Goal: Information Seeking & Learning: Find specific page/section

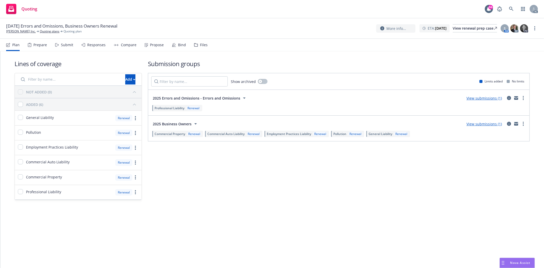
click at [39, 47] on div "Prepare" at bounding box center [40, 45] width 14 height 4
click at [39, 46] on div "Prepare" at bounding box center [40, 45] width 14 height 4
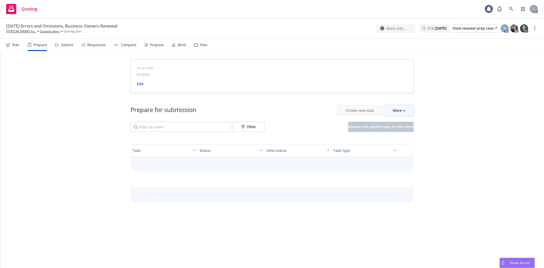
click at [402, 111] on div "More" at bounding box center [399, 111] width 13 height 10
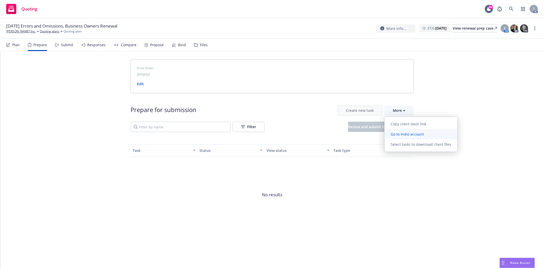
click at [400, 136] on span "Go to Indio account" at bounding box center [407, 134] width 45 height 5
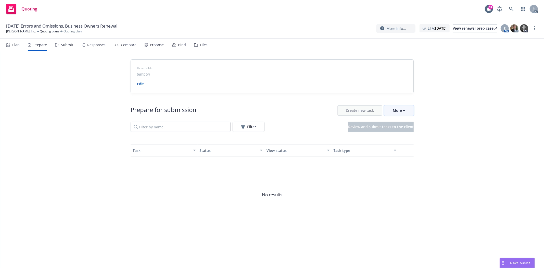
click at [405, 109] on div "More" at bounding box center [399, 111] width 13 height 10
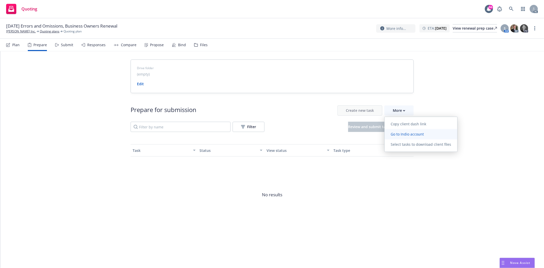
click at [408, 129] on link "Go to Indio account" at bounding box center [421, 134] width 73 height 10
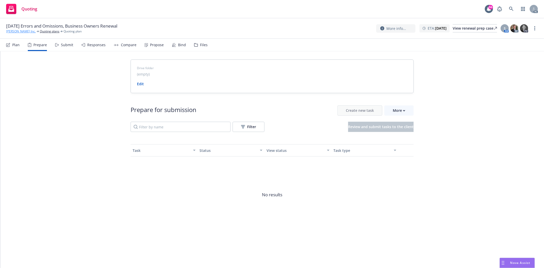
click at [14, 32] on link "[PERSON_NAME] Inc." at bounding box center [21, 31] width 30 height 5
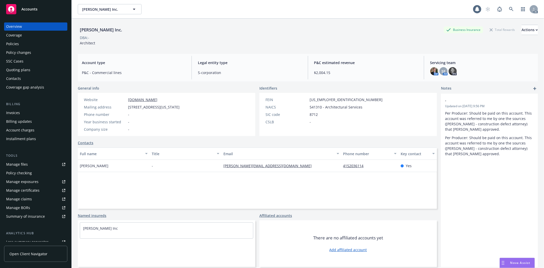
drag, startPoint x: 0, startPoint y: 0, endPoint x: 11, endPoint y: 43, distance: 43.9
click at [11, 43] on div "Policies" at bounding box center [12, 44] width 13 height 8
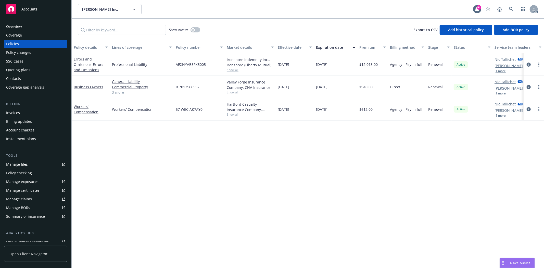
click at [123, 92] on link "3 more" at bounding box center [142, 92] width 60 height 5
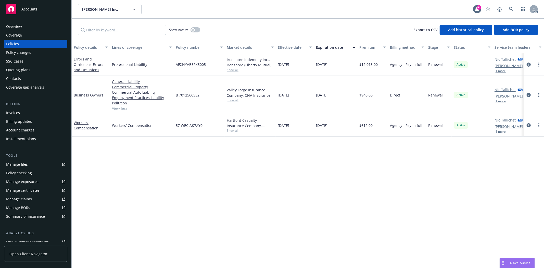
click at [162, 169] on div "Policy details Lines of coverage Policy number Market details Effective date Ex…" at bounding box center [308, 154] width 472 height 227
click at [124, 108] on link "View less" at bounding box center [142, 108] width 60 height 5
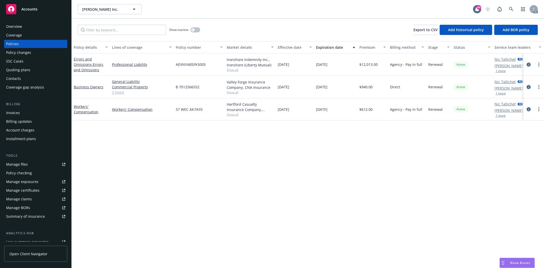
click at [123, 92] on link "3 more" at bounding box center [142, 92] width 60 height 5
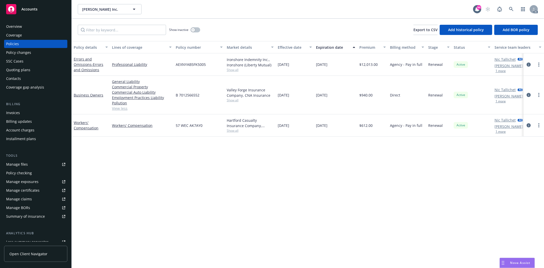
click at [403, 172] on div "Policy details Lines of coverage Policy number Market details Effective date Ex…" at bounding box center [308, 154] width 472 height 227
click at [527, 64] on icon "circleInformation" at bounding box center [529, 65] width 4 height 4
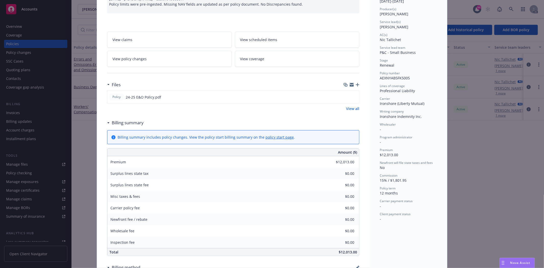
scroll to position [57, 0]
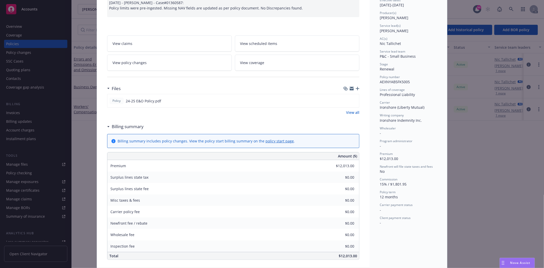
click at [348, 111] on link "View all" at bounding box center [352, 112] width 13 height 5
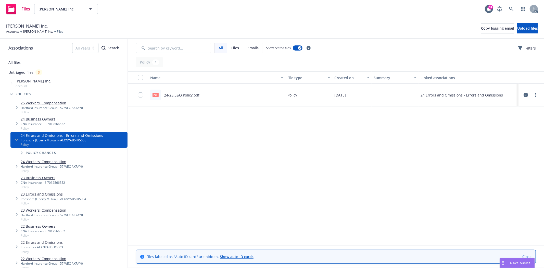
click at [185, 93] on link "24-25 E&O Policy.pdf" at bounding box center [181, 95] width 35 height 5
click at [14, 62] on link "All files" at bounding box center [14, 62] width 12 height 5
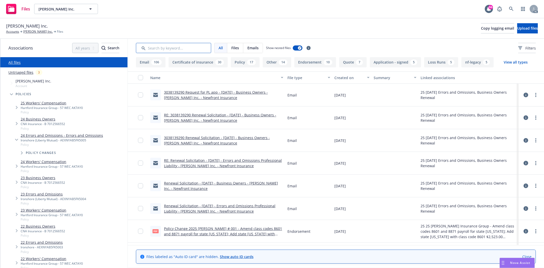
click at [179, 51] on input "Search by keyword..." at bounding box center [173, 48] width 75 height 10
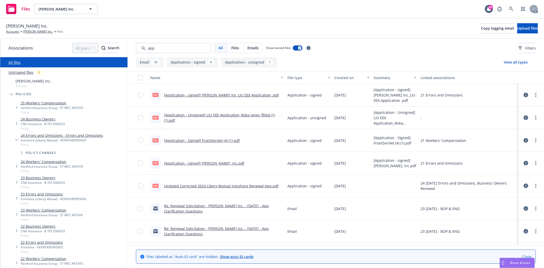
click at [348, 78] on div "Created on" at bounding box center [349, 77] width 30 height 5
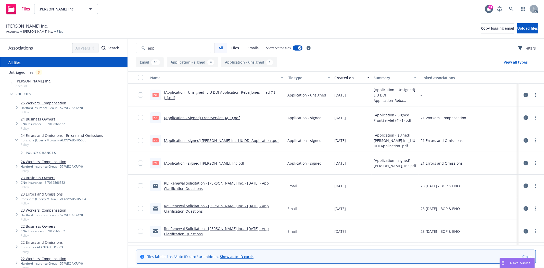
click at [348, 78] on div "Created on" at bounding box center [349, 77] width 30 height 5
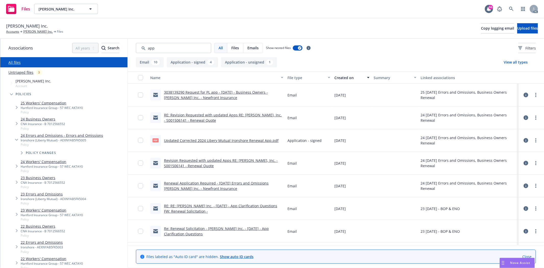
click at [250, 139] on link "Updated Corrected 2024 Libery Mutual Ironshore Renewal App.pdf" at bounding box center [221, 140] width 115 height 5
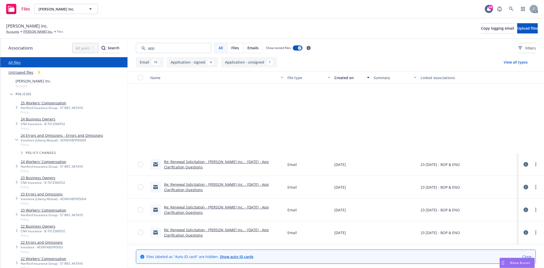
scroll to position [170, 0]
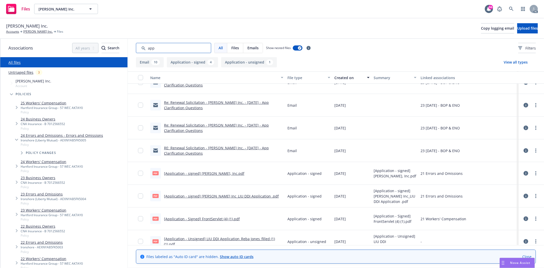
click at [167, 52] on input "Search by keyword..." at bounding box center [173, 48] width 75 height 10
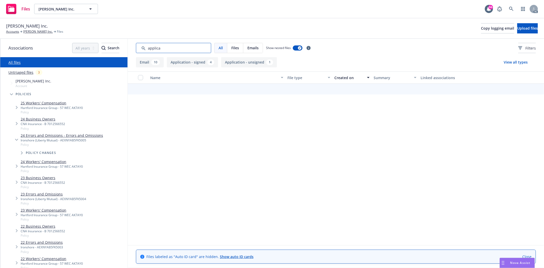
scroll to position [0, 0]
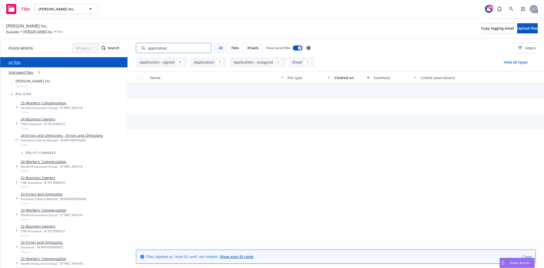
type input "application"
click at [182, 42] on div "All Files Emails Show nested files Filters" at bounding box center [336, 48] width 416 height 18
click at [165, 51] on input "Search by keyword..." at bounding box center [173, 48] width 75 height 10
click at [205, 62] on button "Application 1" at bounding box center [208, 62] width 36 height 10
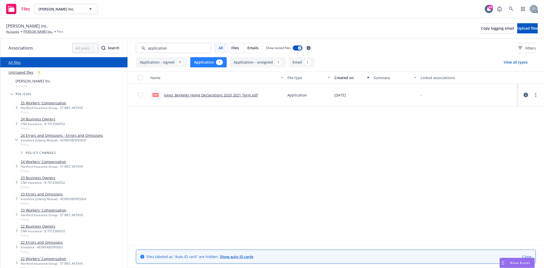
click at [202, 61] on button "Application 1" at bounding box center [208, 62] width 36 height 10
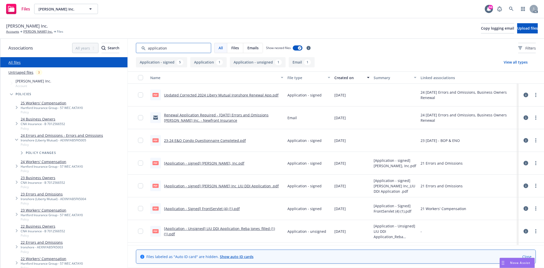
click at [172, 46] on input "Search by keyword..." at bounding box center [173, 48] width 75 height 10
click at [161, 62] on button "Application - signed 5" at bounding box center [161, 62] width 51 height 10
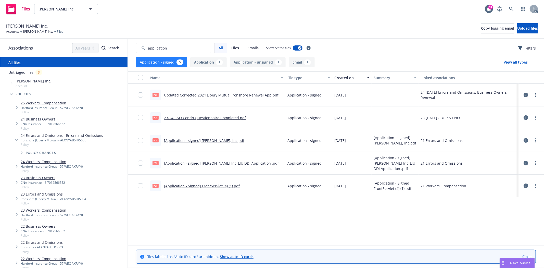
click at [183, 119] on link "23-24 E&O Condo Questionnaire Completed.pdf" at bounding box center [205, 117] width 82 height 5
click at [29, 31] on link "[PERSON_NAME] Inc." at bounding box center [38, 31] width 30 height 5
